Goal: Answer question/provide support: Share knowledge or assist other users

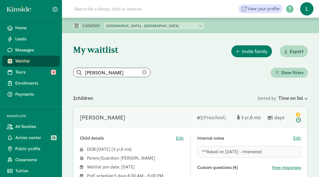
click at [142, 72] on icon at bounding box center [144, 72] width 5 height 5
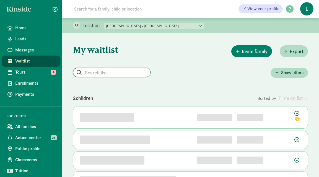
click at [117, 72] on input "search" at bounding box center [111, 72] width 77 height 9
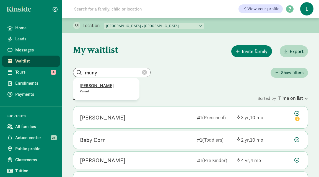
click at [106, 86] on p "[PERSON_NAME]" at bounding box center [106, 86] width 53 height 7
type input "[PERSON_NAME]"
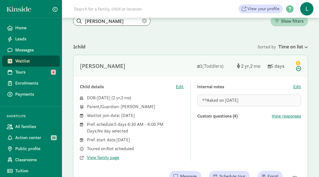
scroll to position [52, 0]
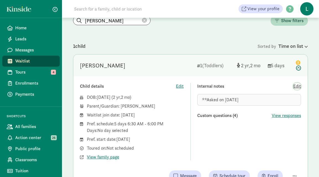
click at [298, 86] on span "Edit" at bounding box center [298, 86] width 8 height 7
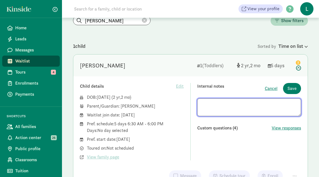
drag, startPoint x: 247, startPoint y: 105, endPoint x: 181, endPoint y: 105, distance: 65.9
click at [181, 105] on div "Child details Edit DOB: [DATE] ( 2 2 ) Parent/Guardian: [PERSON_NAME] Waitlist …" at bounding box center [190, 122] width 221 height 78
type textarea "**Asked on [DATE] - Interested [DATE]"
click at [295, 89] on span "Save" at bounding box center [292, 88] width 9 height 7
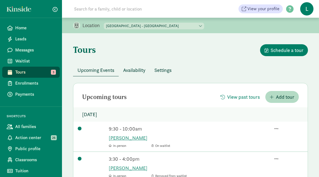
click at [82, 13] on input at bounding box center [148, 8] width 155 height 11
paste input "Munya Souaiaia"
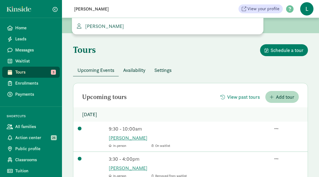
type input "Munya Souaiaia"
click at [99, 27] on span "Munya Souaiaia" at bounding box center [103, 26] width 41 height 6
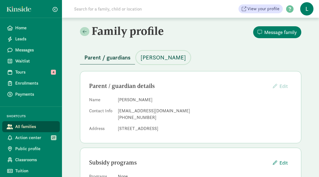
click at [150, 57] on span "Mariela Ramirez" at bounding box center [163, 57] width 45 height 9
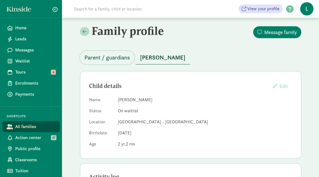
click at [116, 57] on span "Parent / guardians" at bounding box center [107, 57] width 46 height 9
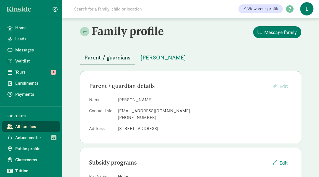
drag, startPoint x: 147, startPoint y: 99, endPoint x: 127, endPoint y: 97, distance: 20.7
click at [124, 99] on dd "[PERSON_NAME]" at bounding box center [205, 100] width 174 height 7
click at [156, 54] on span "Mariela Ramirez" at bounding box center [163, 57] width 45 height 9
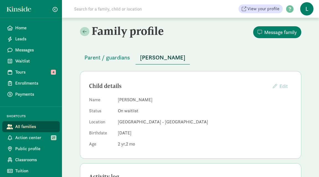
drag, startPoint x: 148, startPoint y: 101, endPoint x: 119, endPoint y: 100, distance: 29.6
click at [119, 100] on dd "Mariela Ramirez" at bounding box center [205, 100] width 174 height 7
copy dd "Mariela Ramirez"
click at [104, 57] on span "Parent / guardians" at bounding box center [107, 57] width 46 height 9
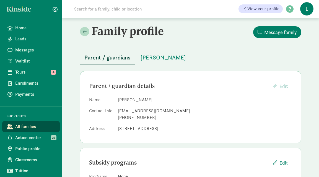
drag, startPoint x: 147, startPoint y: 100, endPoint x: 119, endPoint y: 99, distance: 28.0
click at [119, 99] on dd "[PERSON_NAME]" at bounding box center [205, 100] width 174 height 7
copy dd "[PERSON_NAME]"
